Goal: Information Seeking & Learning: Understand process/instructions

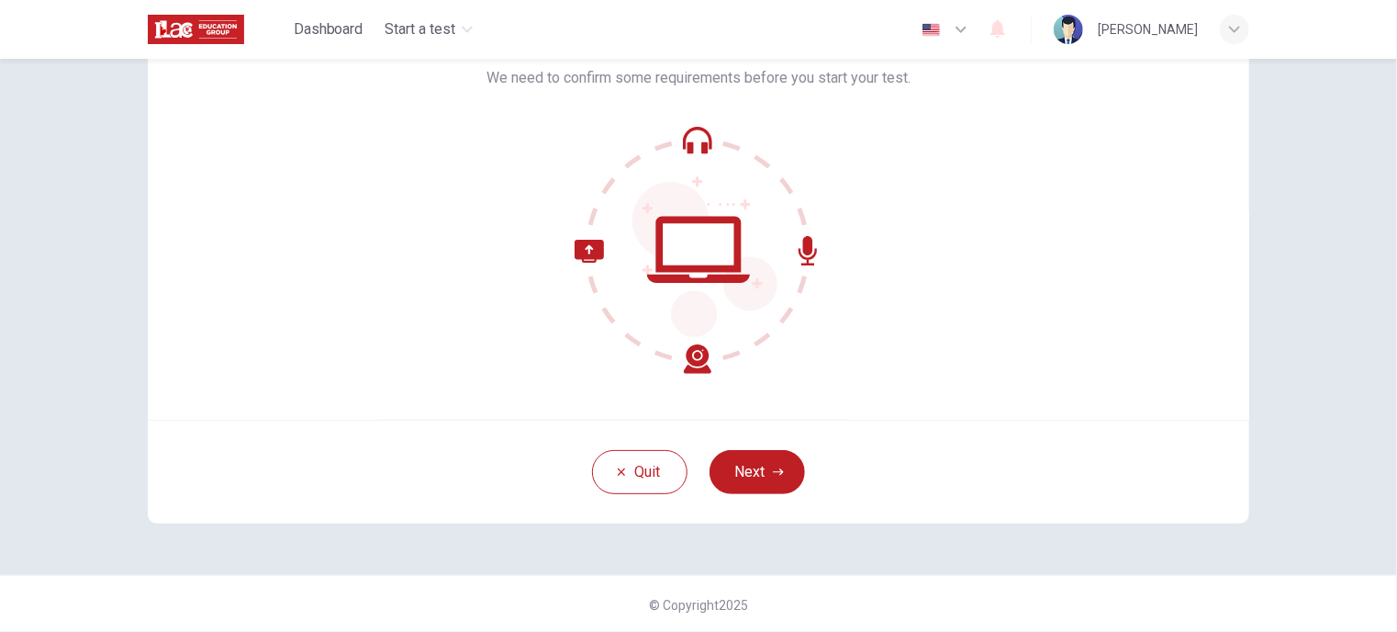
scroll to position [132, 0]
drag, startPoint x: 766, startPoint y: 462, endPoint x: 812, endPoint y: 480, distance: 49.4
click at [763, 462] on button "Next" at bounding box center [757, 471] width 95 height 44
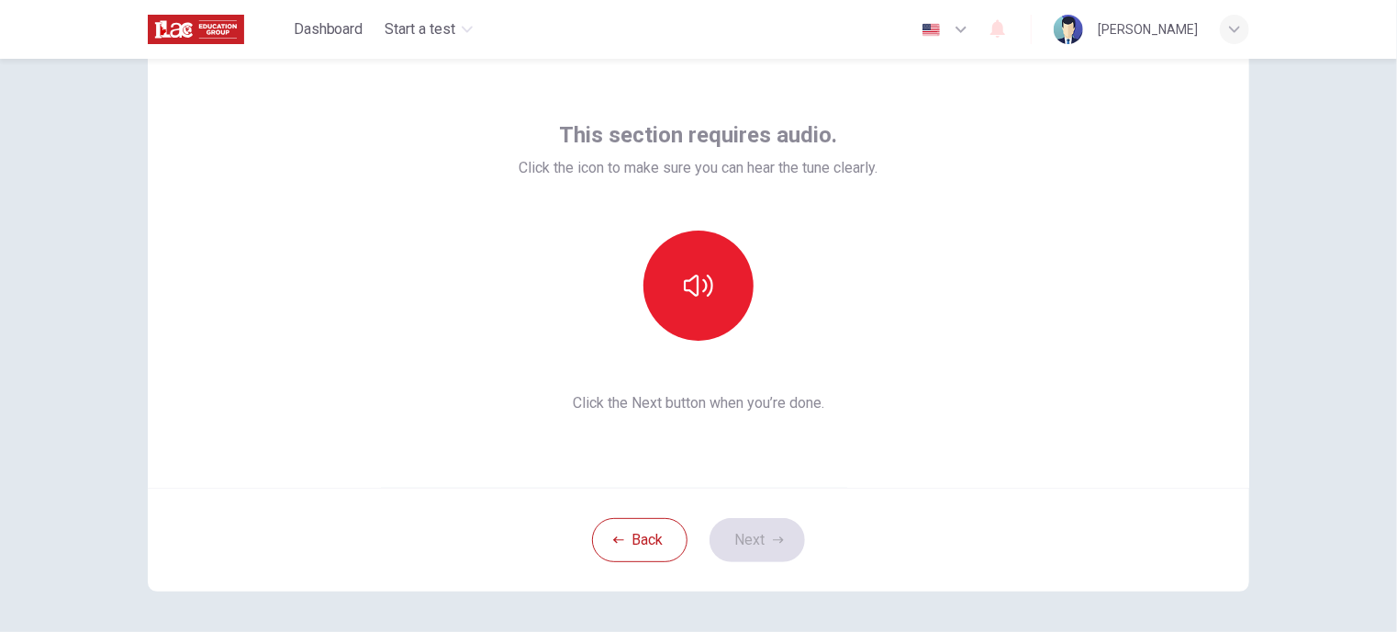
scroll to position [0, 0]
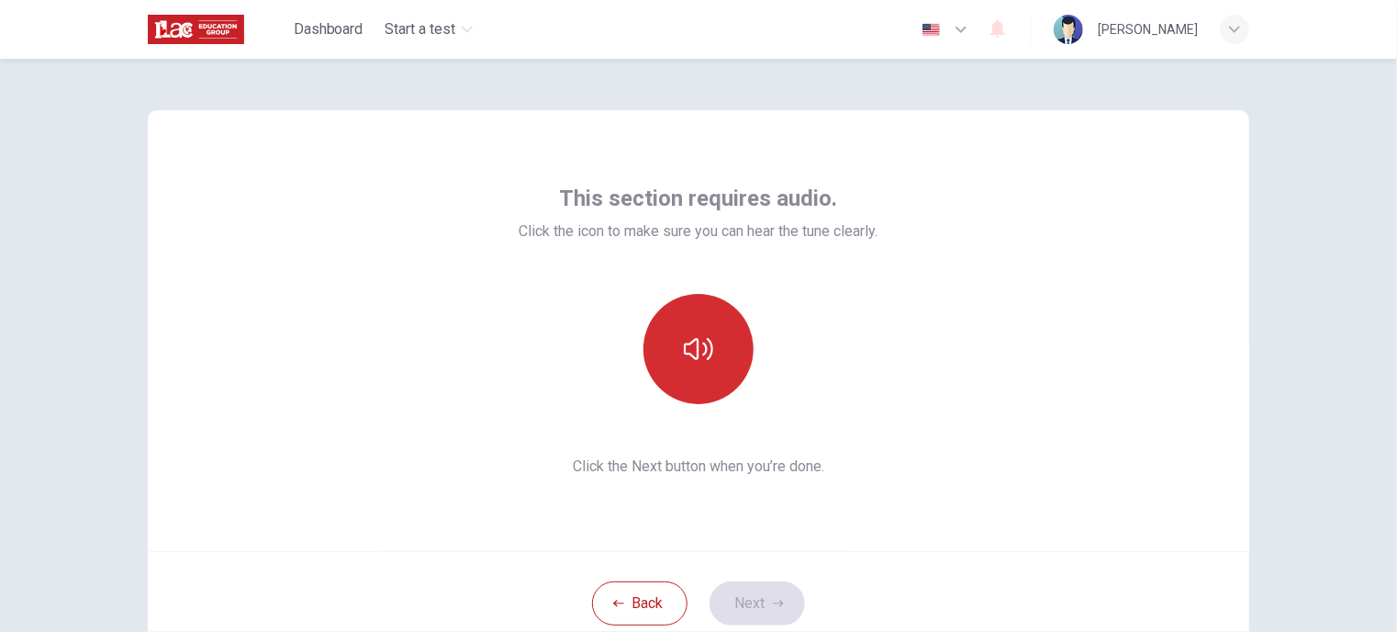
click at [697, 350] on icon "button" at bounding box center [698, 348] width 29 height 29
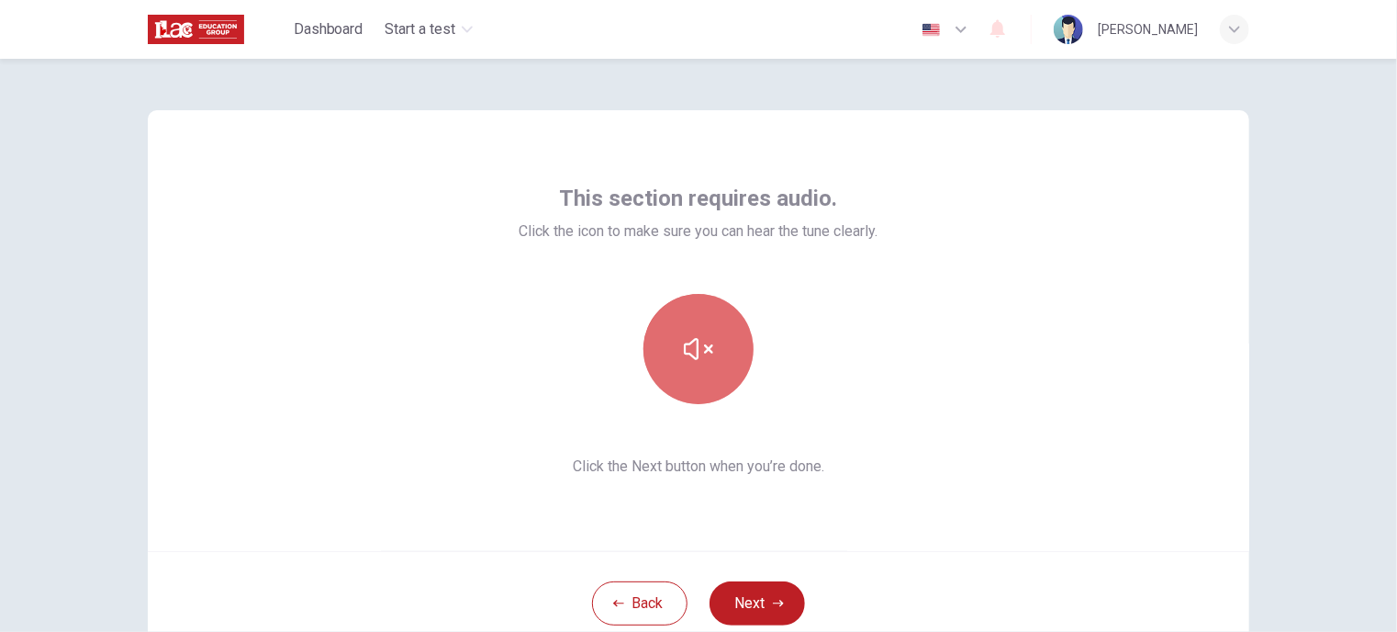
click at [684, 344] on icon "button" at bounding box center [698, 349] width 29 height 22
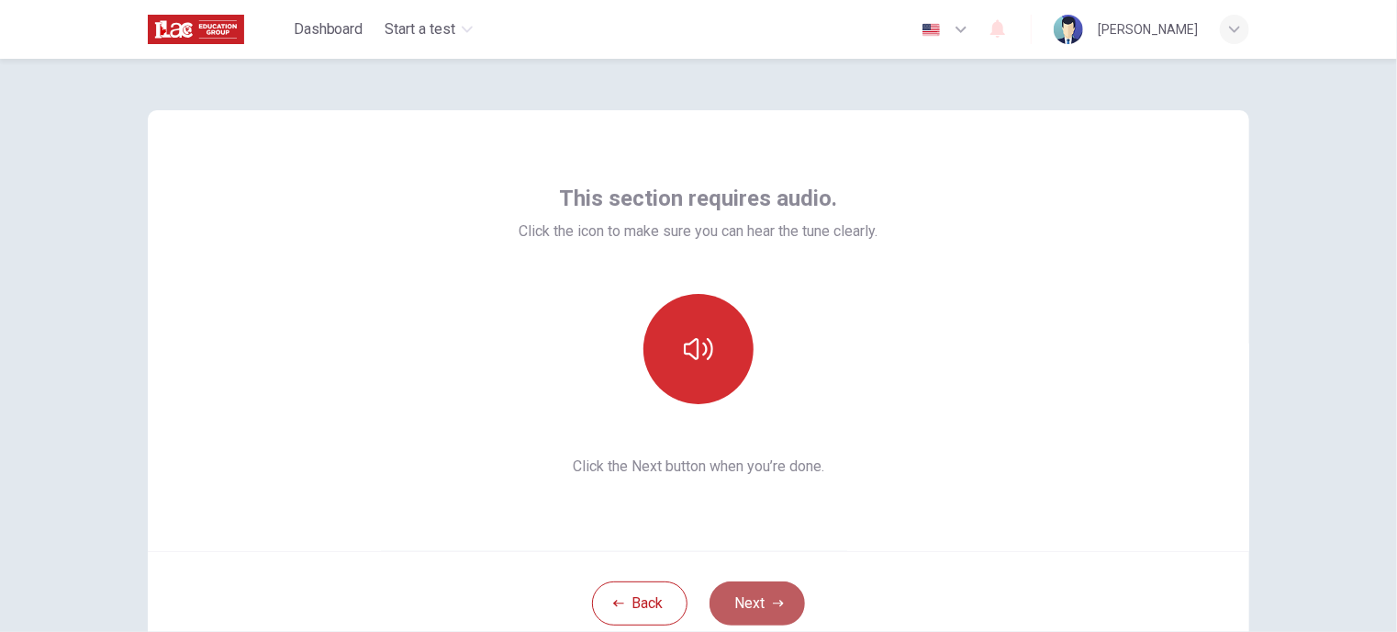
click at [753, 595] on button "Next" at bounding box center [757, 603] width 95 height 44
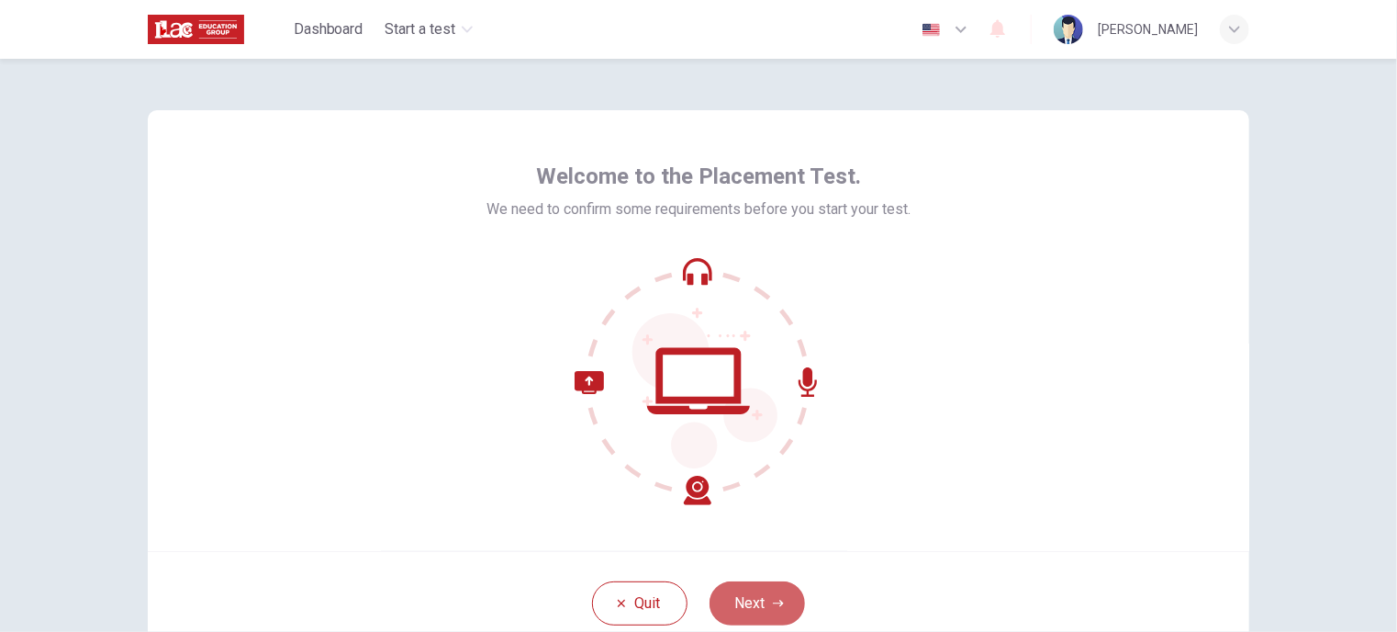
click at [746, 621] on button "Next" at bounding box center [757, 603] width 95 height 44
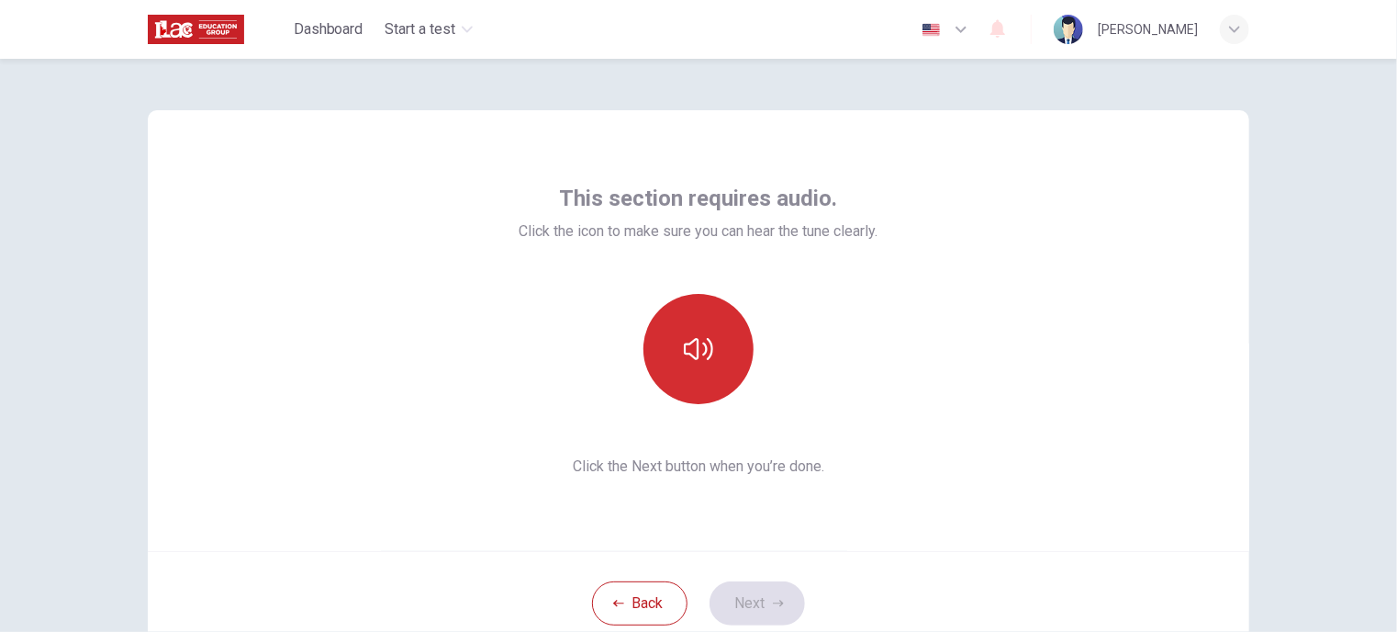
drag, startPoint x: 688, startPoint y: 345, endPoint x: 695, endPoint y: 355, distance: 12.5
click at [694, 352] on icon "button" at bounding box center [698, 348] width 29 height 29
drag, startPoint x: 717, startPoint y: 364, endPoint x: 755, endPoint y: 482, distance: 123.4
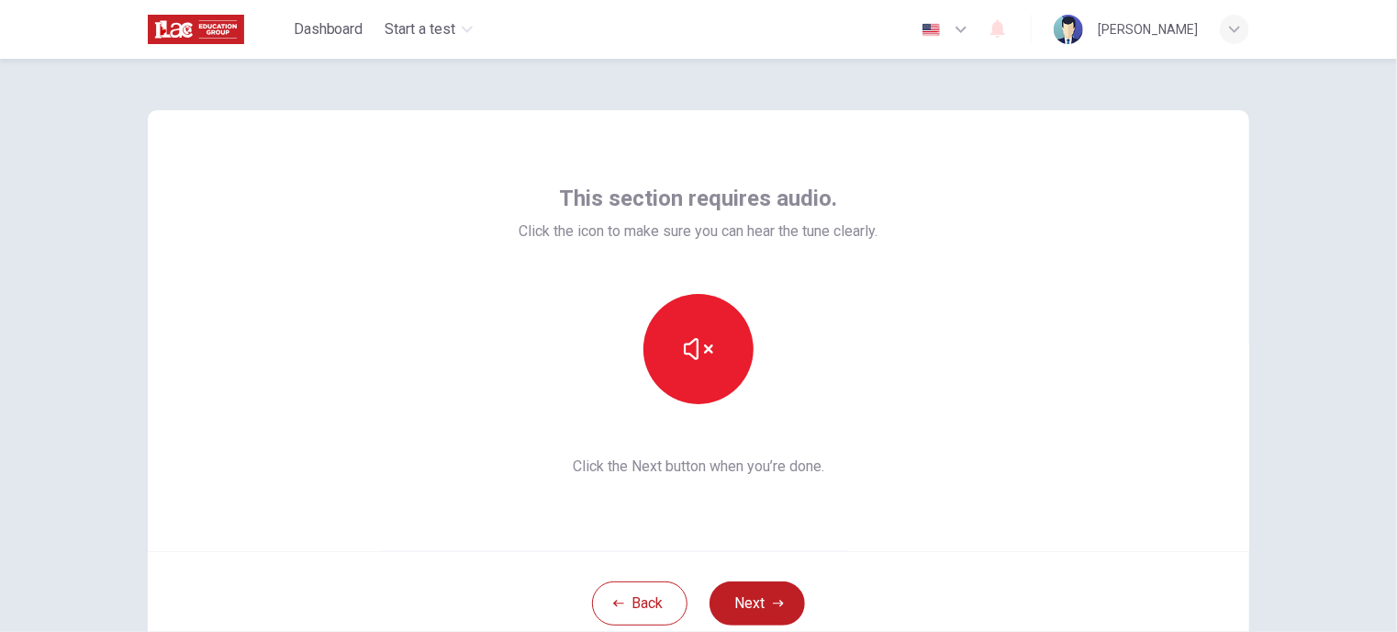
click at [720, 364] on button "button" at bounding box center [699, 349] width 110 height 110
click at [757, 599] on button "Next" at bounding box center [757, 603] width 95 height 44
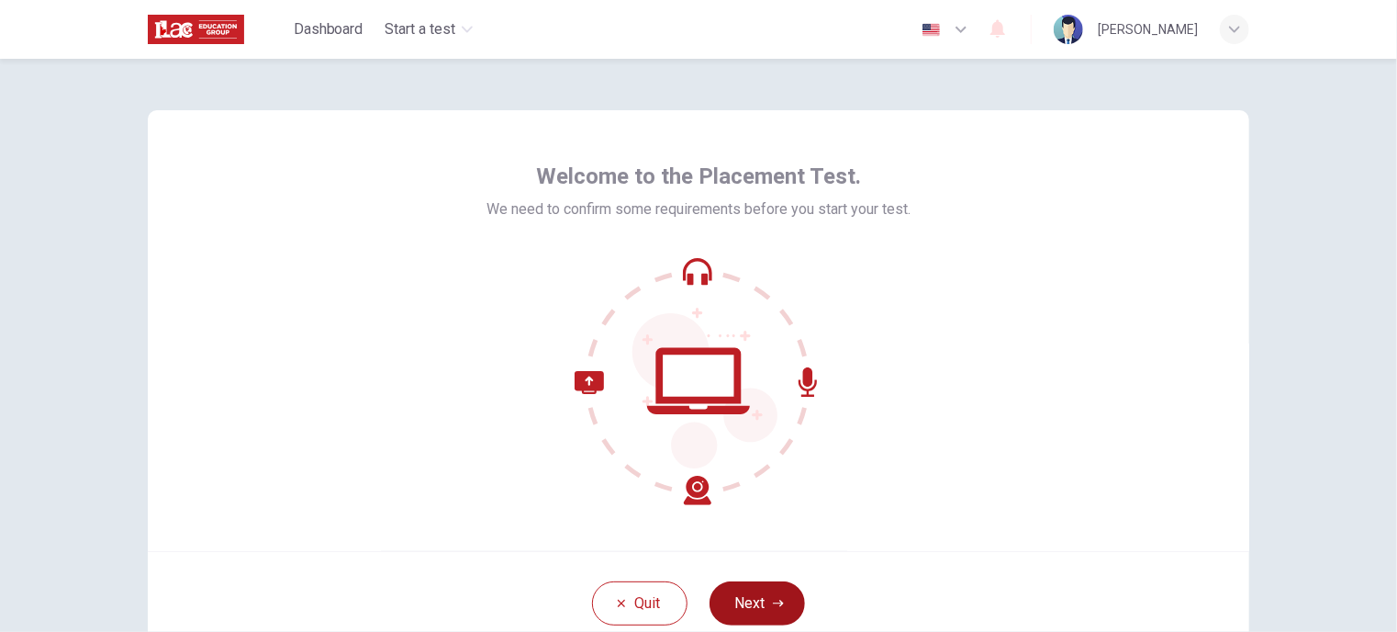
click at [751, 592] on button "Next" at bounding box center [757, 603] width 95 height 44
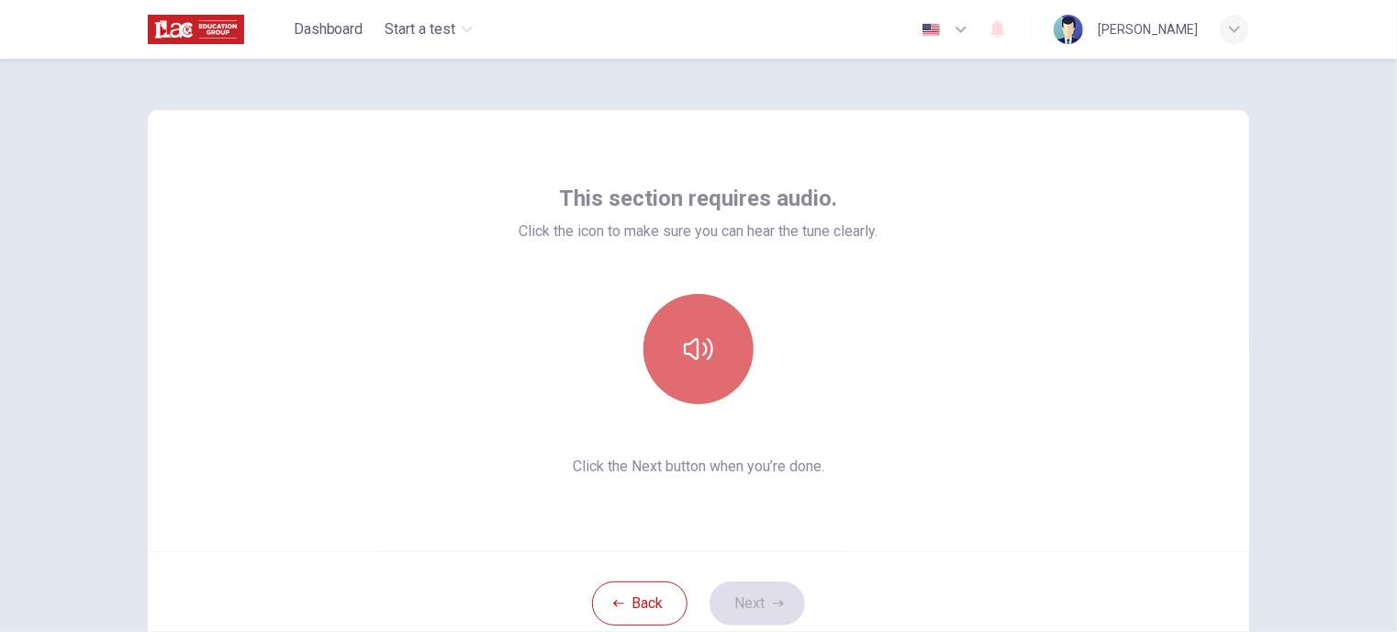
drag, startPoint x: 705, startPoint y: 304, endPoint x: 714, endPoint y: 344, distance: 41.4
click at [705, 304] on button "button" at bounding box center [699, 349] width 110 height 110
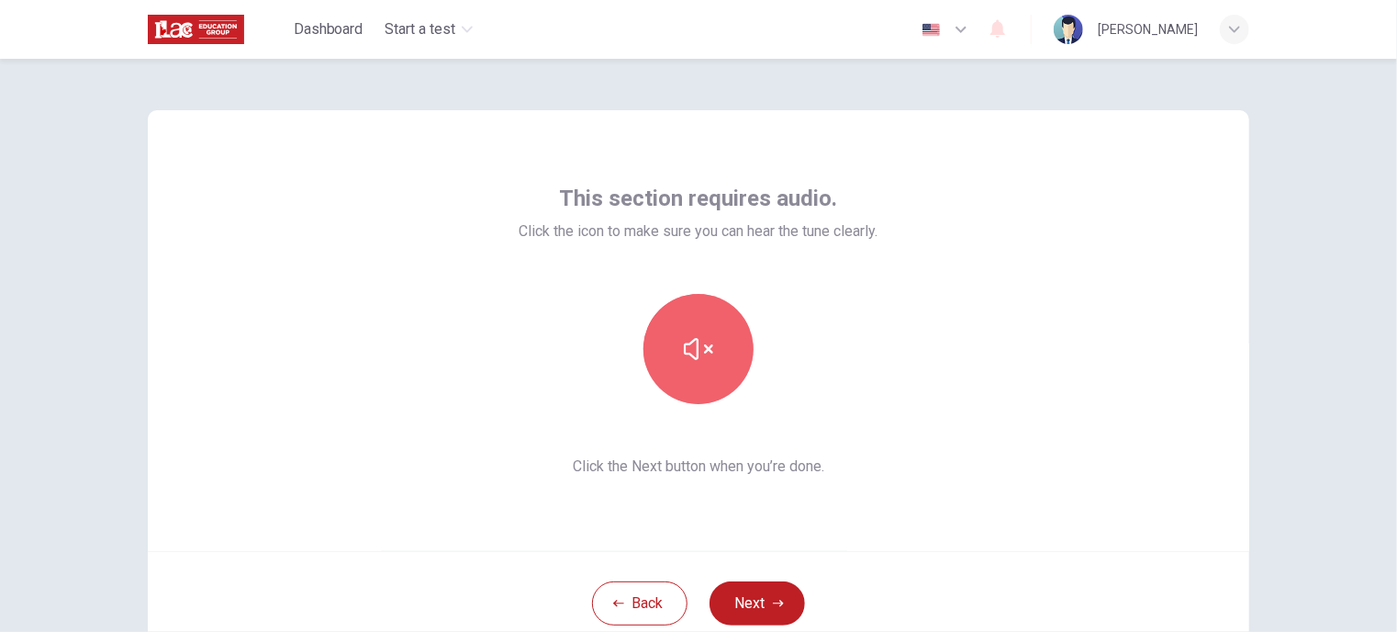
drag, startPoint x: 706, startPoint y: 350, endPoint x: 723, endPoint y: 453, distance: 104.2
click at [709, 350] on button "button" at bounding box center [699, 349] width 110 height 110
drag, startPoint x: 733, startPoint y: 589, endPoint x: 766, endPoint y: 590, distance: 33.1
click at [740, 589] on button "Next" at bounding box center [757, 603] width 95 height 44
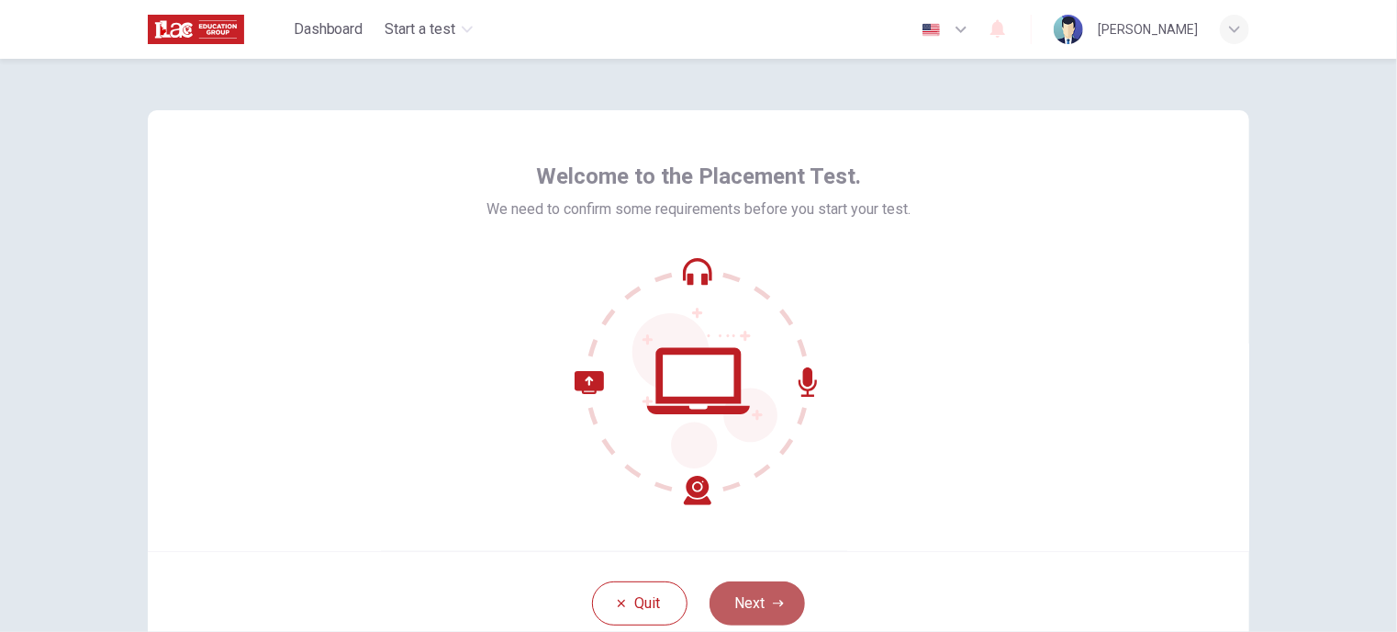
click at [739, 596] on button "Next" at bounding box center [757, 603] width 95 height 44
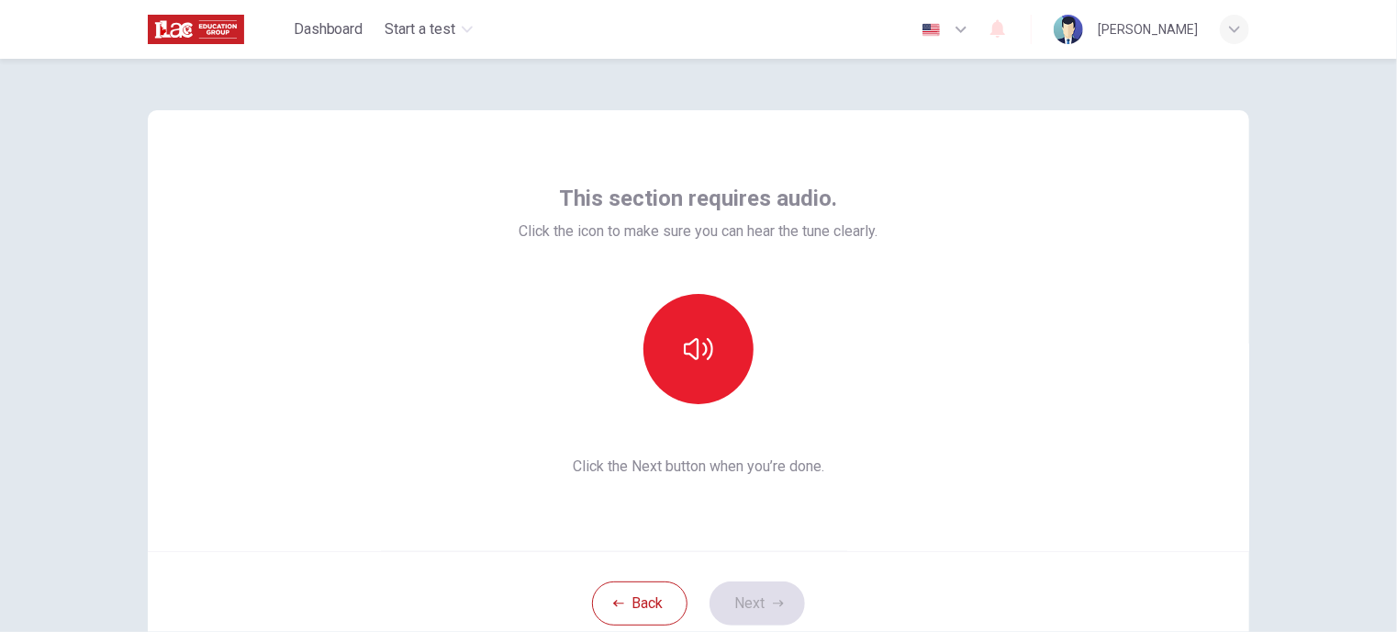
drag, startPoint x: 693, startPoint y: 333, endPoint x: 729, endPoint y: 407, distance: 81.7
click at [697, 338] on icon "button" at bounding box center [698, 348] width 29 height 29
drag, startPoint x: 705, startPoint y: 352, endPoint x: 716, endPoint y: 418, distance: 67.0
click at [705, 357] on icon "button" at bounding box center [698, 348] width 29 height 29
click at [742, 599] on button "Next" at bounding box center [757, 603] width 95 height 44
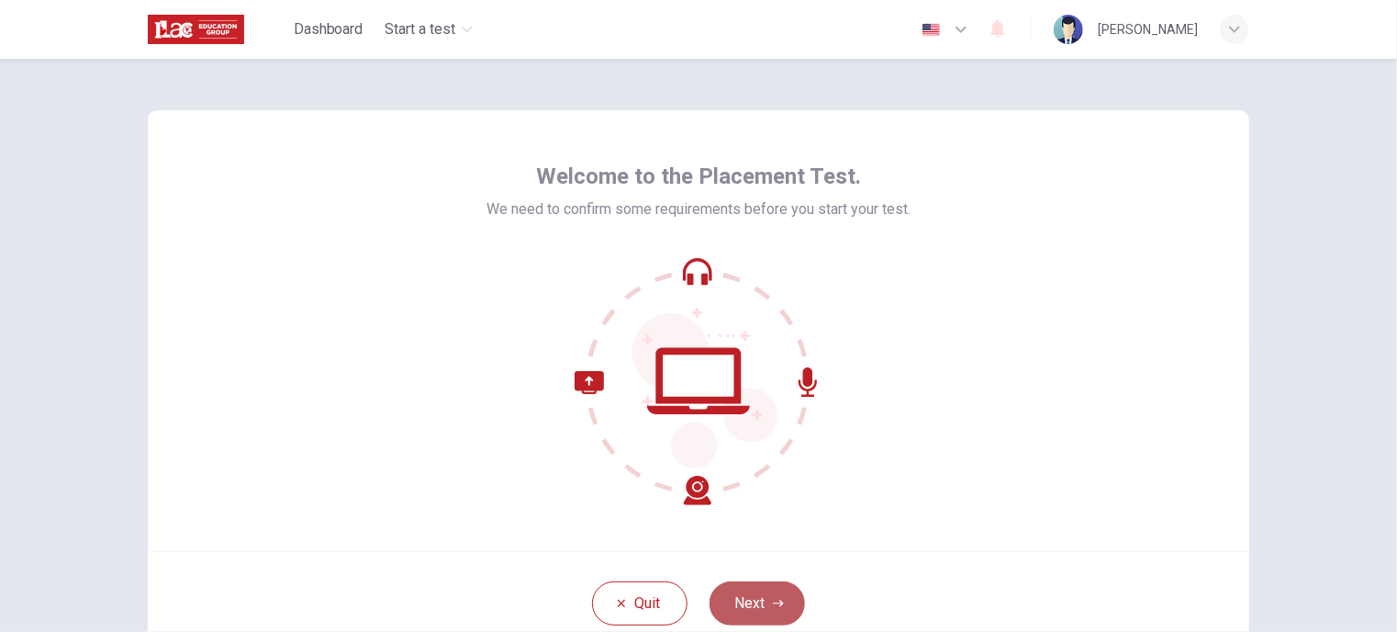
click at [757, 596] on button "Next" at bounding box center [757, 603] width 95 height 44
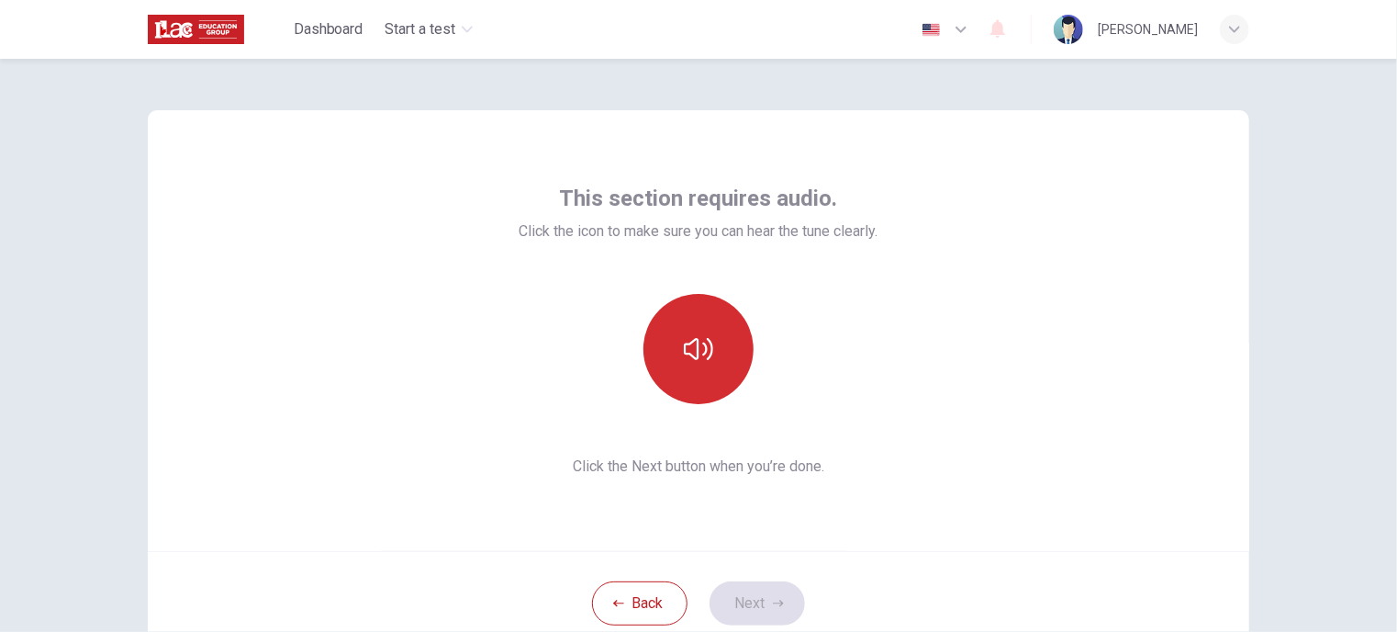
click at [684, 358] on icon "button" at bounding box center [698, 348] width 29 height 29
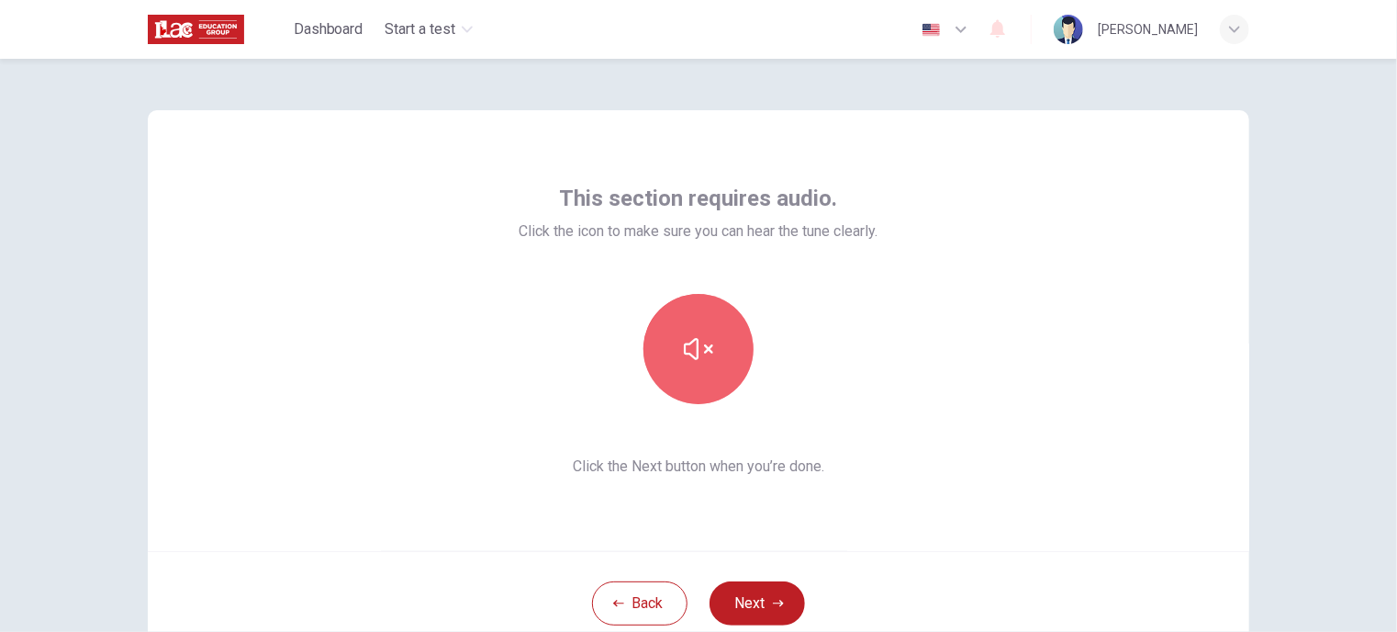
drag, startPoint x: 689, startPoint y: 365, endPoint x: 720, endPoint y: 528, distance: 165.5
click at [691, 368] on button "button" at bounding box center [699, 349] width 110 height 110
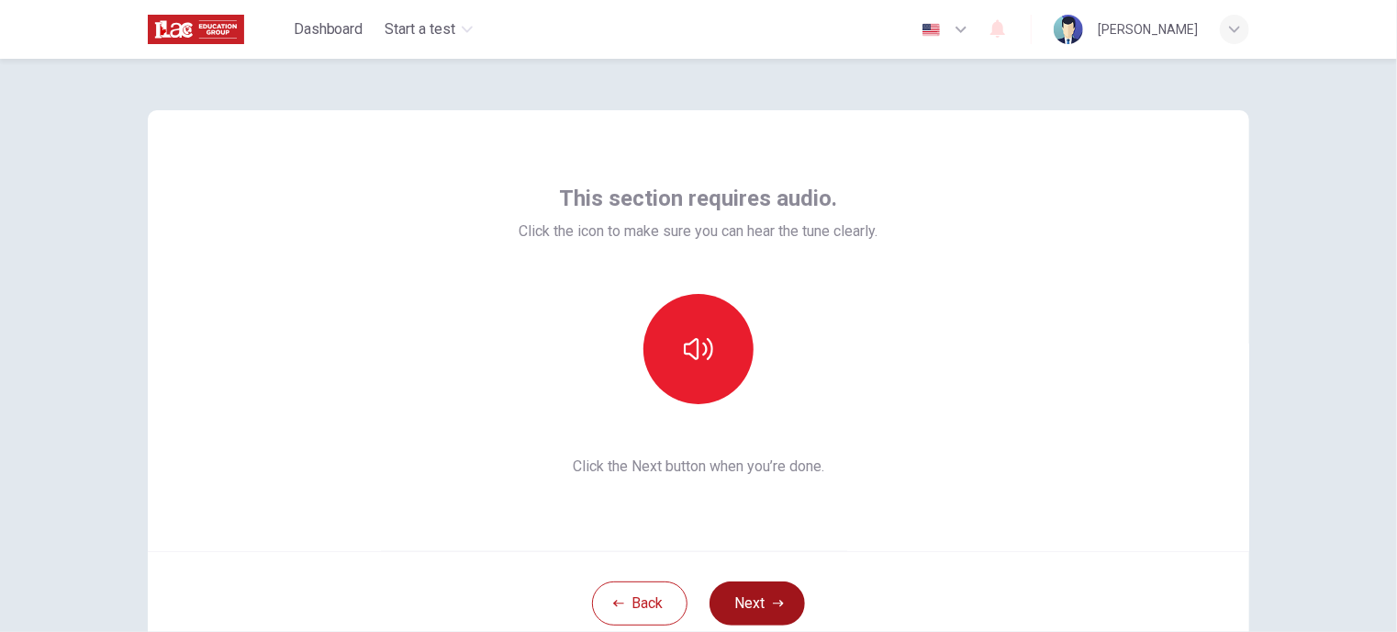
click at [753, 595] on button "Next" at bounding box center [757, 603] width 95 height 44
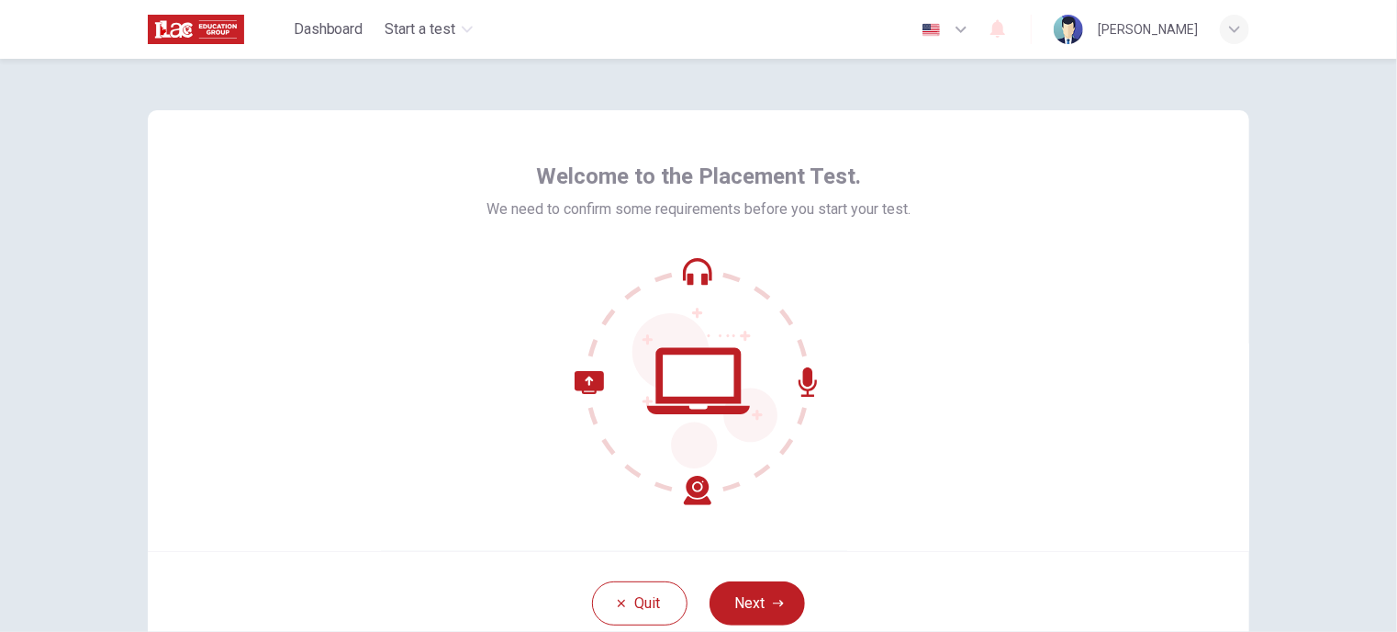
scroll to position [132, 0]
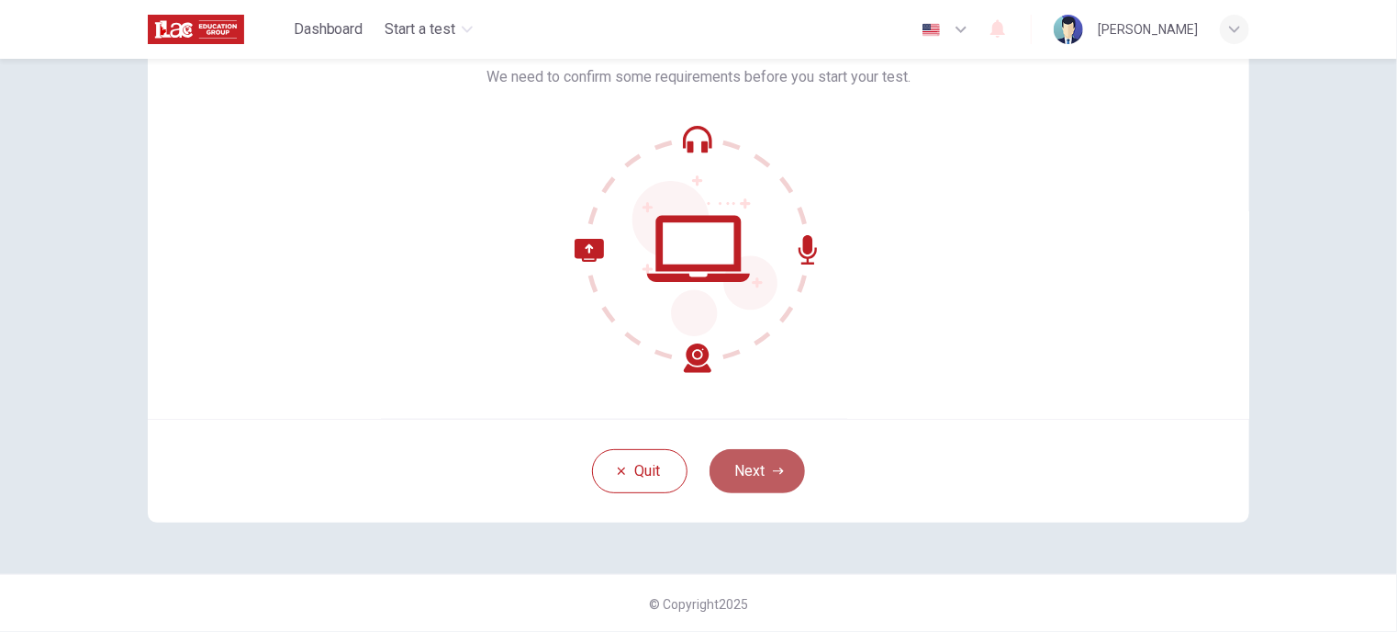
click at [753, 454] on button "Next" at bounding box center [757, 471] width 95 height 44
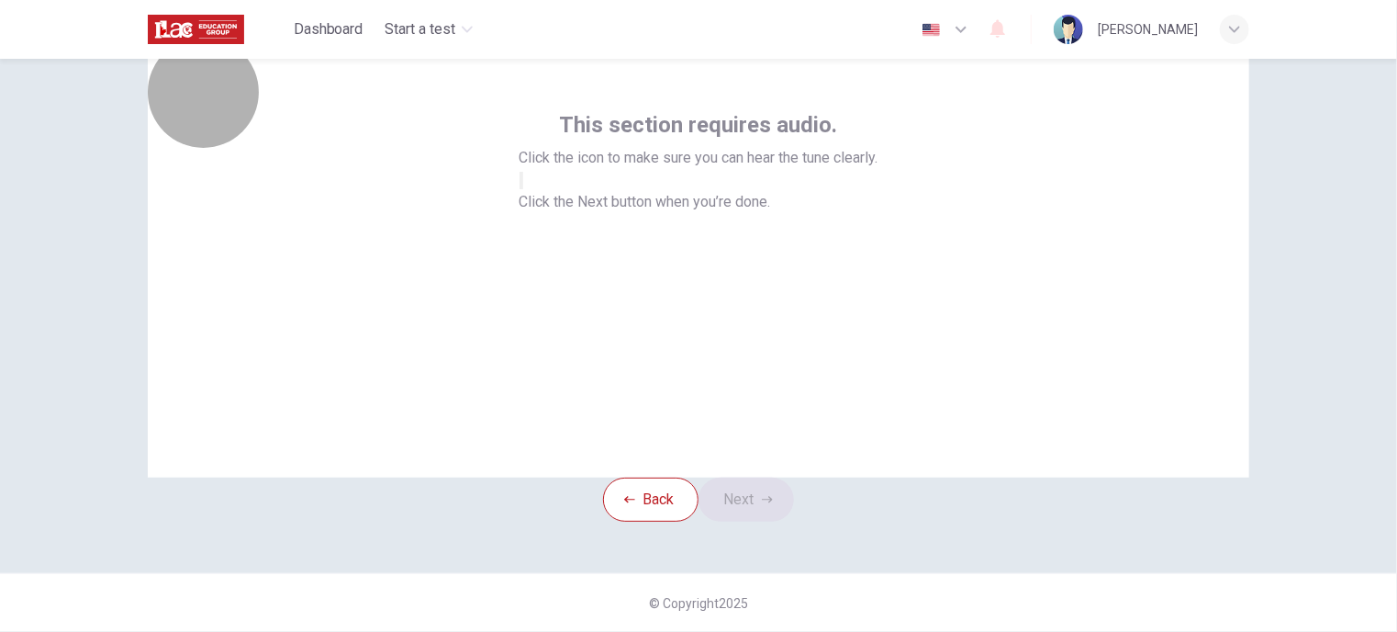
click at [523, 189] on button "button" at bounding box center [522, 180] width 4 height 17
drag, startPoint x: 709, startPoint y: 228, endPoint x: 718, endPoint y: 269, distance: 42.3
click at [523, 189] on button "button" at bounding box center [522, 180] width 4 height 17
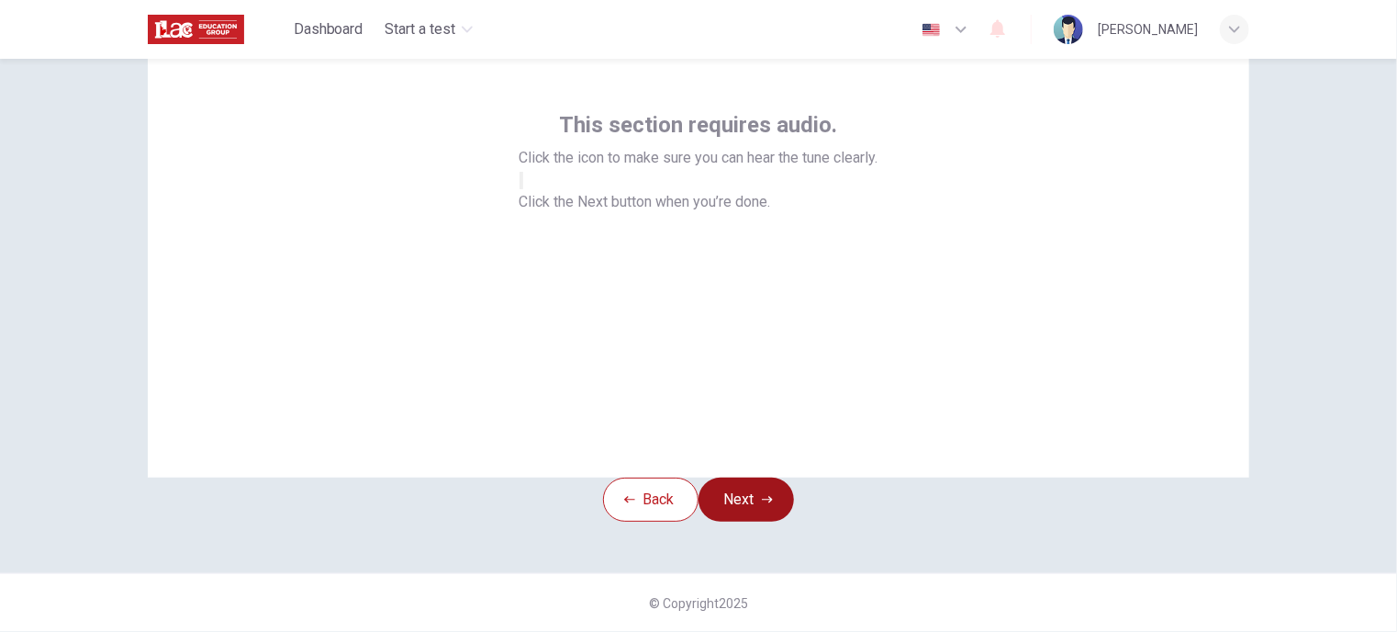
click at [767, 477] on button "Next" at bounding box center [746, 499] width 95 height 44
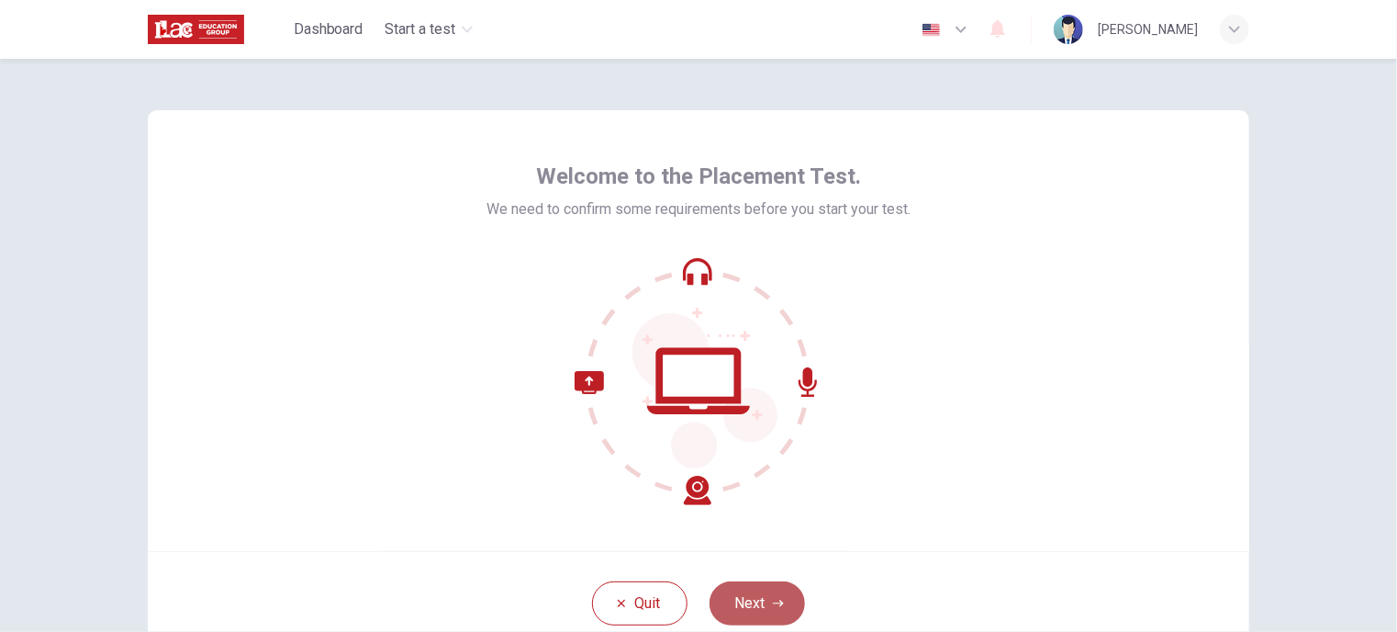
click at [740, 611] on button "Next" at bounding box center [757, 603] width 95 height 44
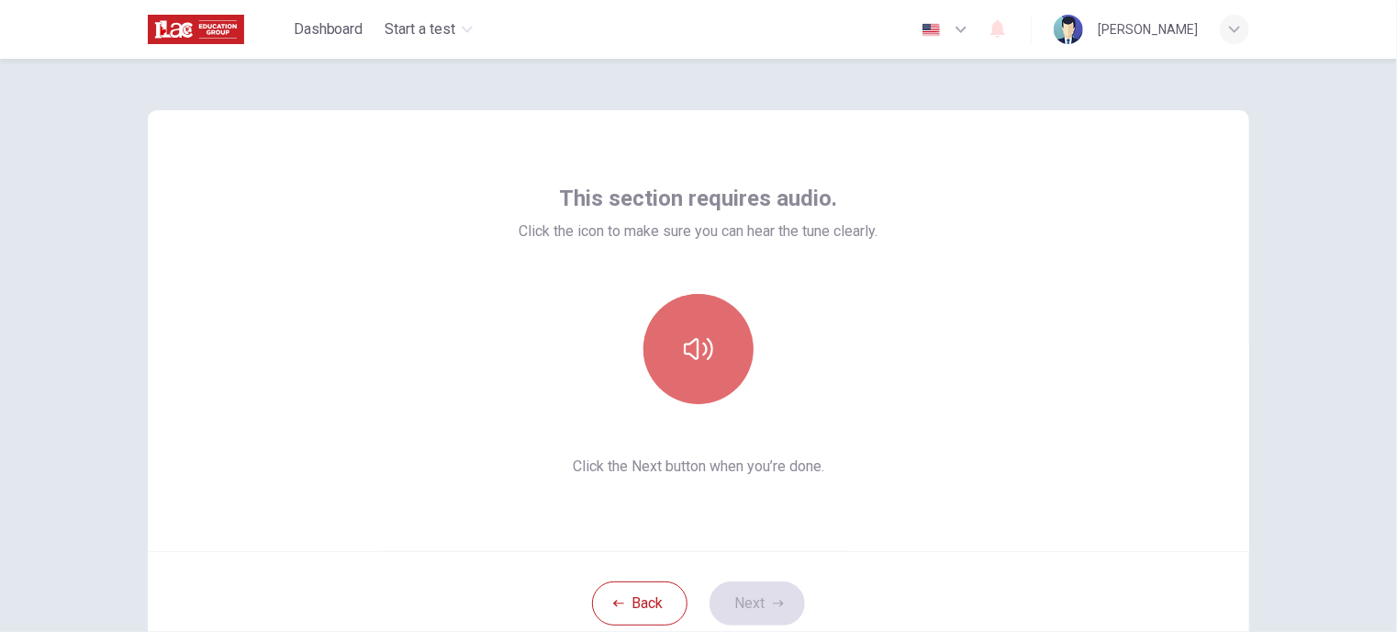
click at [670, 363] on button "button" at bounding box center [699, 349] width 110 height 110
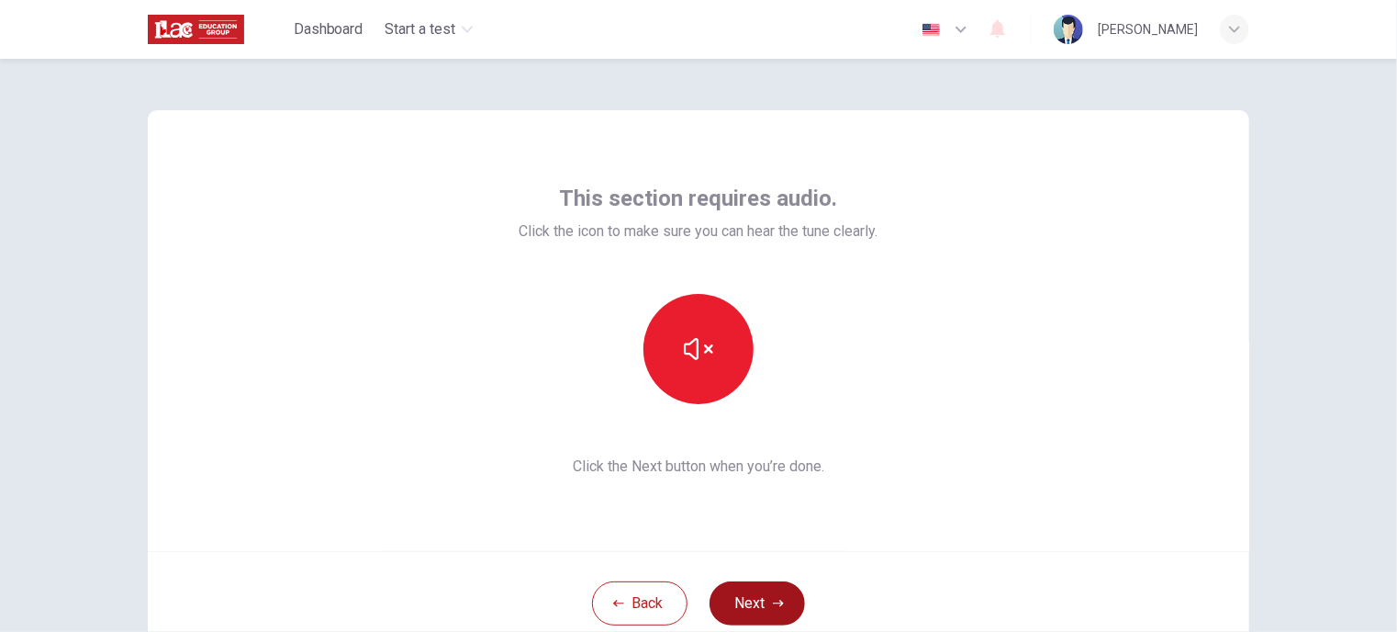
click at [746, 605] on button "Next" at bounding box center [757, 603] width 95 height 44
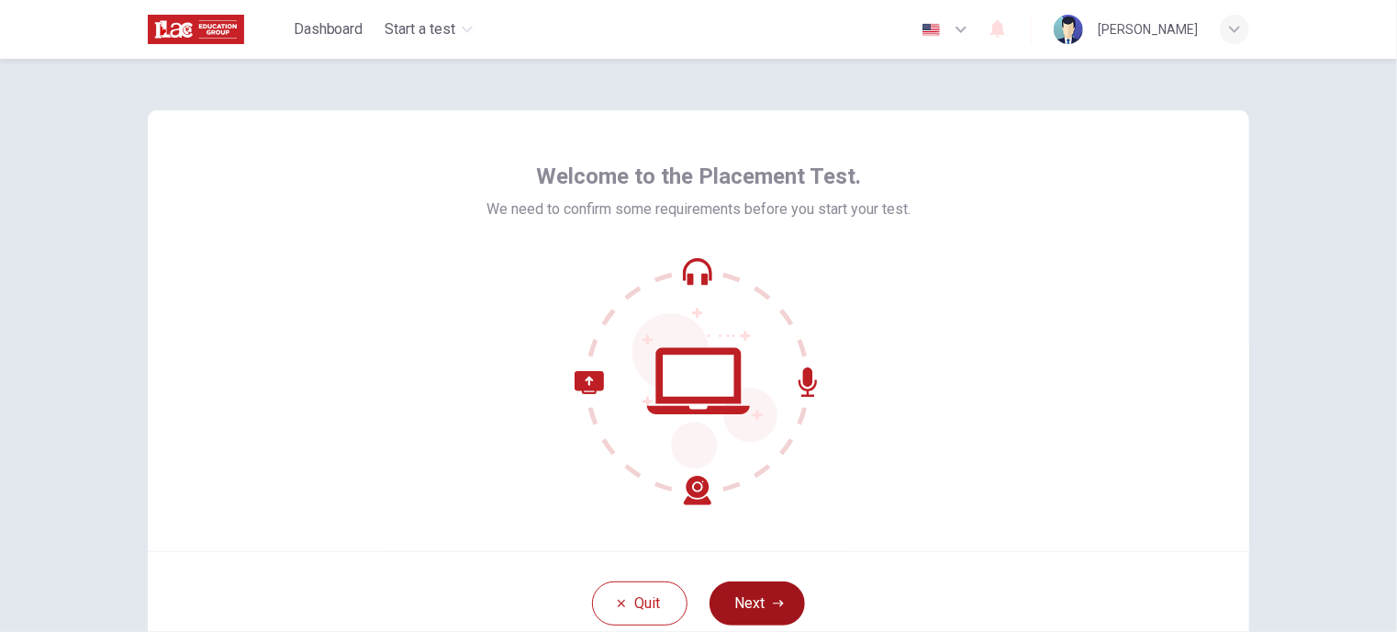
click at [753, 598] on button "Next" at bounding box center [757, 603] width 95 height 44
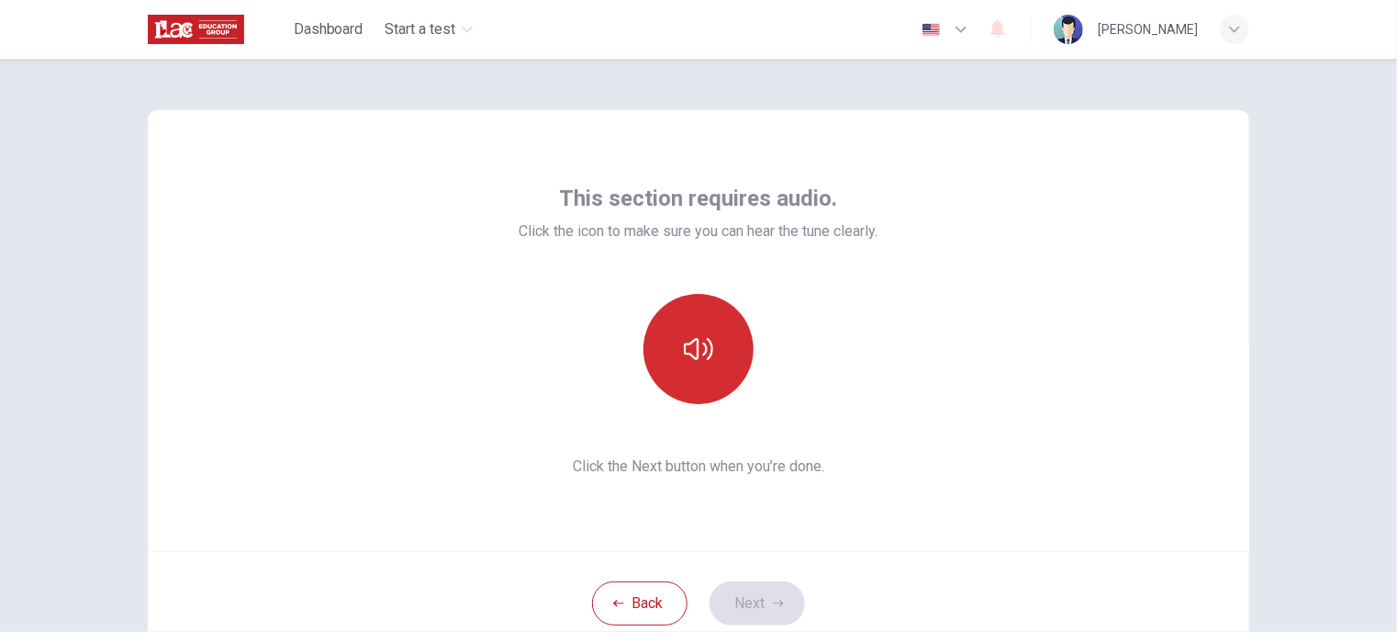
click at [678, 333] on button "button" at bounding box center [699, 349] width 110 height 110
drag, startPoint x: 678, startPoint y: 335, endPoint x: 689, endPoint y: 403, distance: 68.8
click at [678, 341] on button "button" at bounding box center [699, 349] width 110 height 110
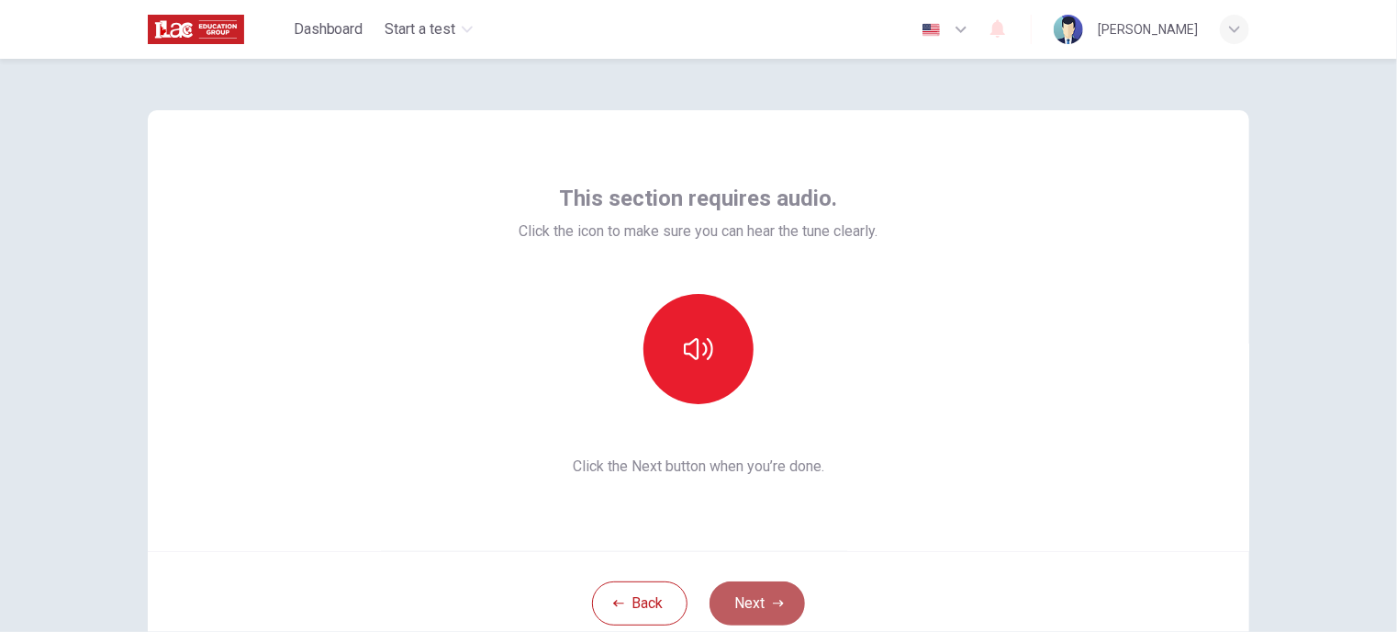
click at [738, 594] on button "Next" at bounding box center [757, 603] width 95 height 44
